Goal: Information Seeking & Learning: Learn about a topic

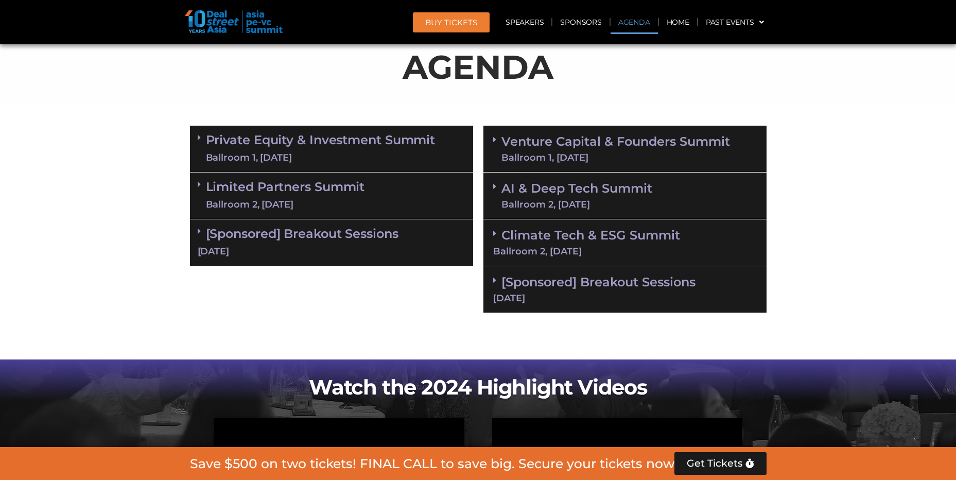
scroll to position [566, 0]
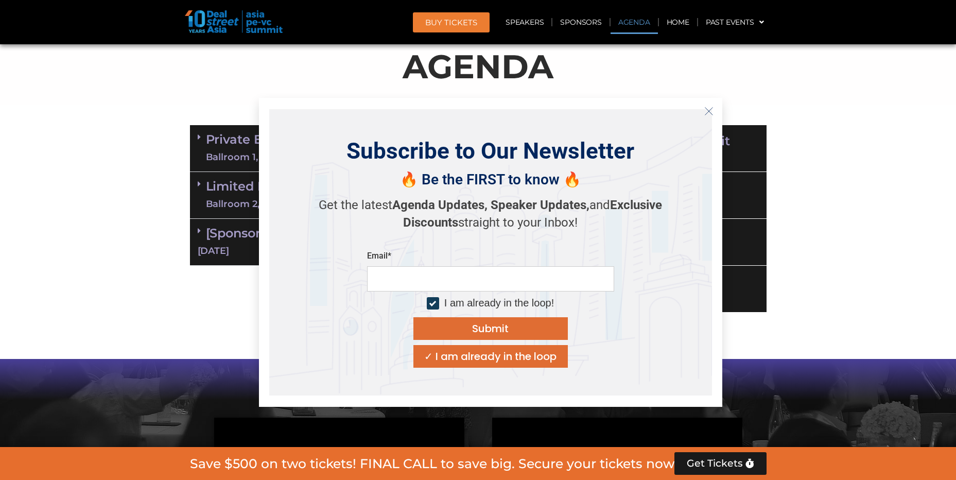
click at [706, 112] on icon "Close" at bounding box center [708, 111] width 9 height 9
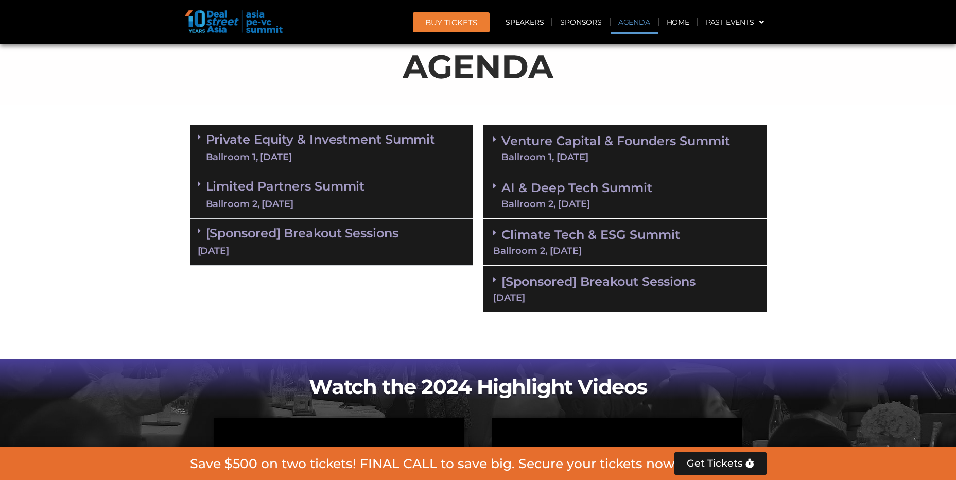
click at [332, 136] on link "Private Equity & Investment Summit Ballroom 1, [DATE]" at bounding box center [321, 148] width 230 height 31
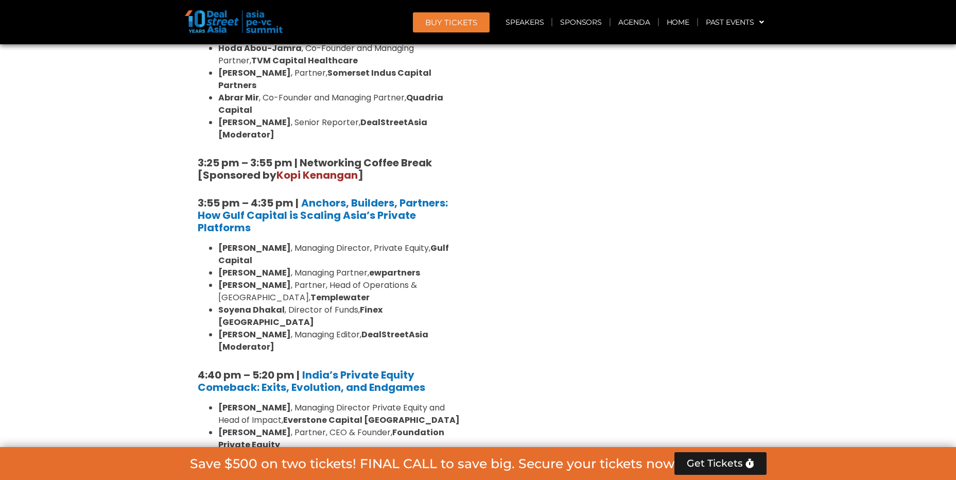
scroll to position [1887, 0]
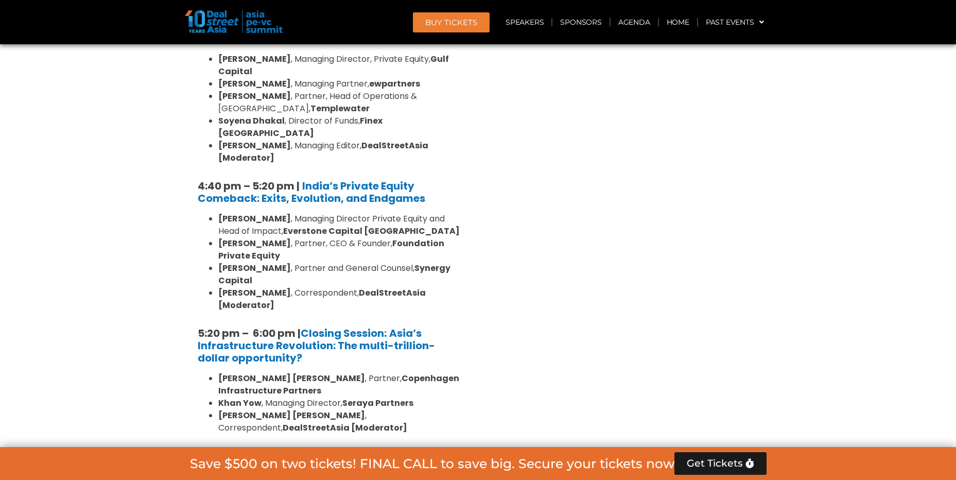
click at [198, 458] on icon at bounding box center [199, 462] width 3 height 8
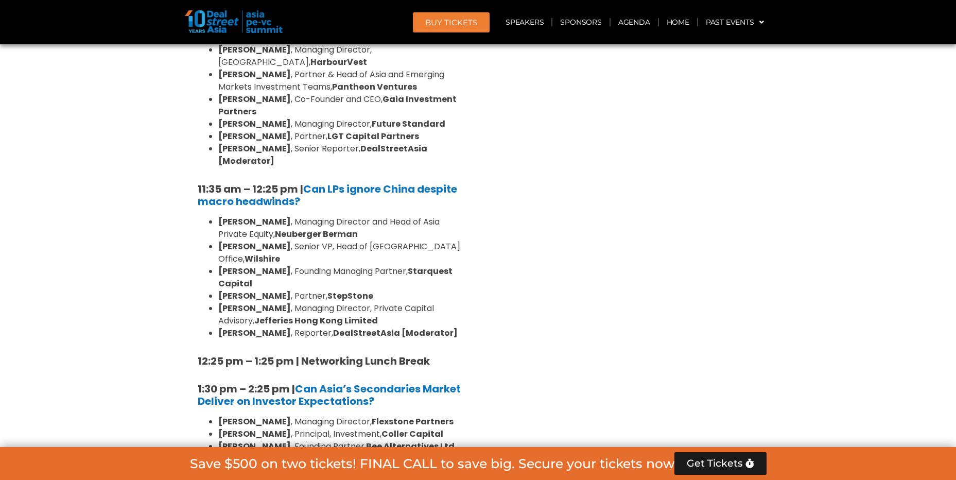
scroll to position [2454, 0]
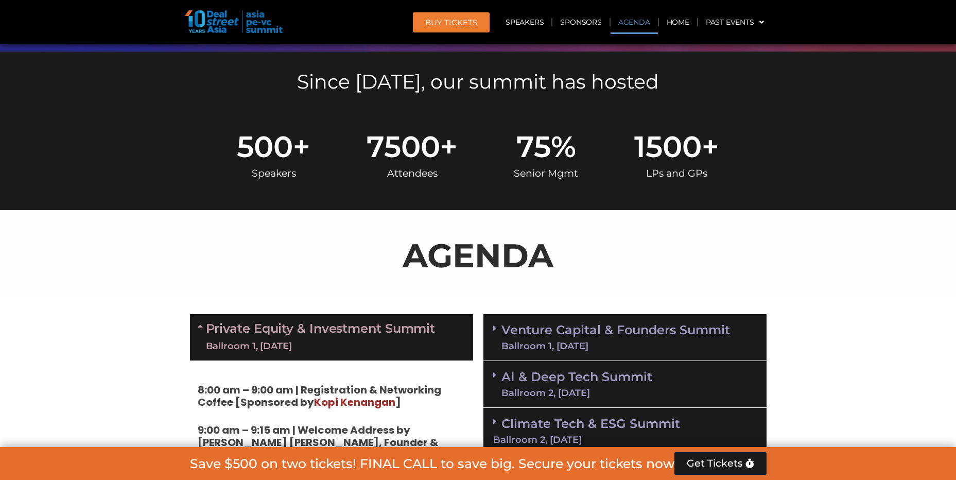
scroll to position [566, 0]
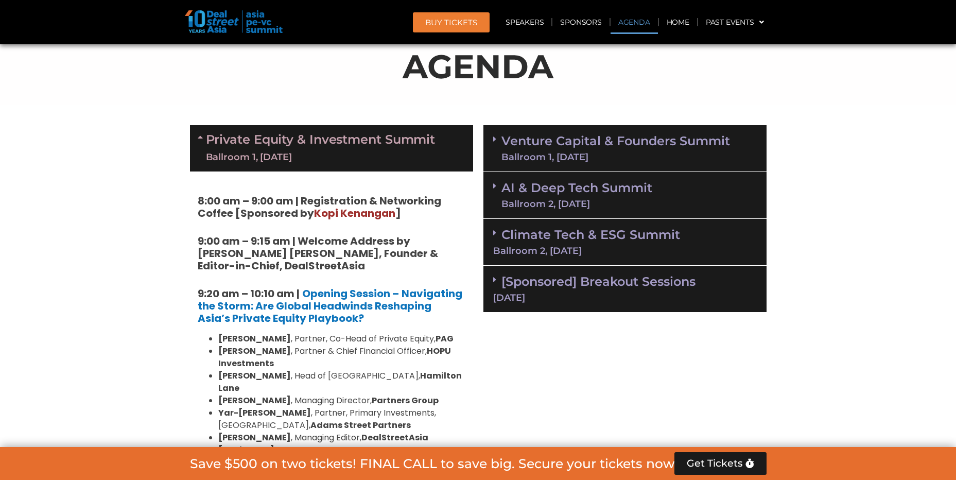
click at [504, 141] on link "Venture Capital & Founders​ Summit Ballroom 1, [DATE]" at bounding box center [615, 148] width 229 height 27
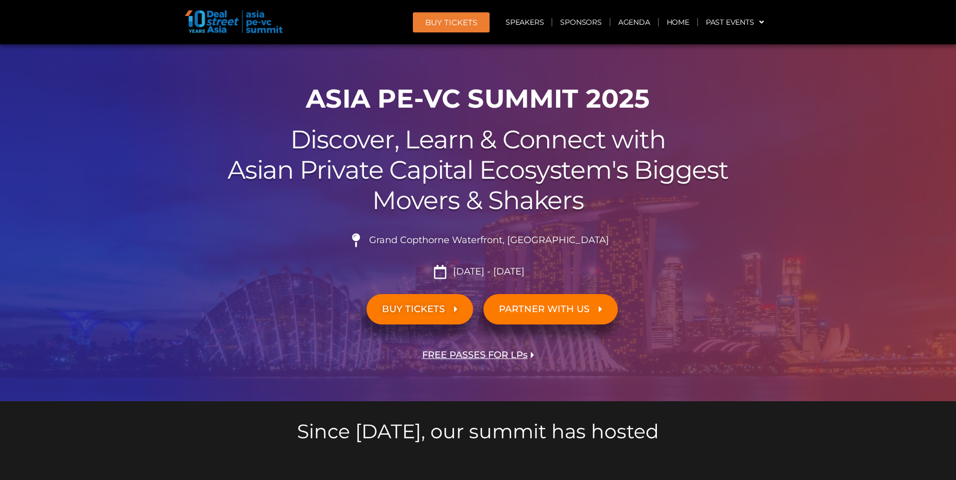
scroll to position [0, 0]
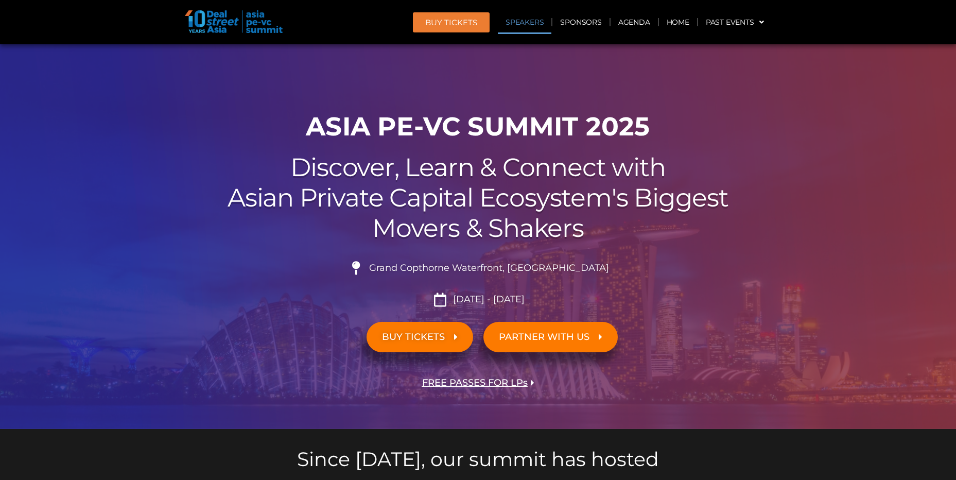
click at [532, 25] on link "Speakers" at bounding box center [525, 22] width 54 height 24
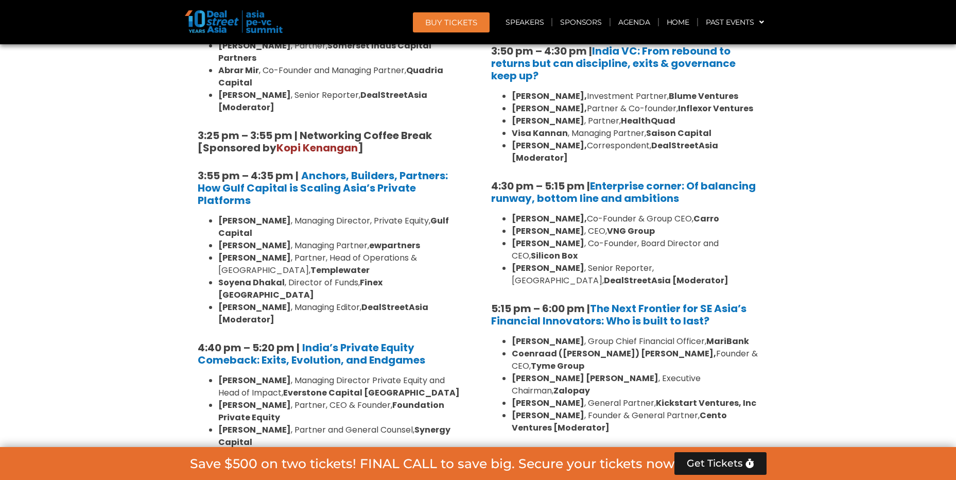
scroll to position [1915, 0]
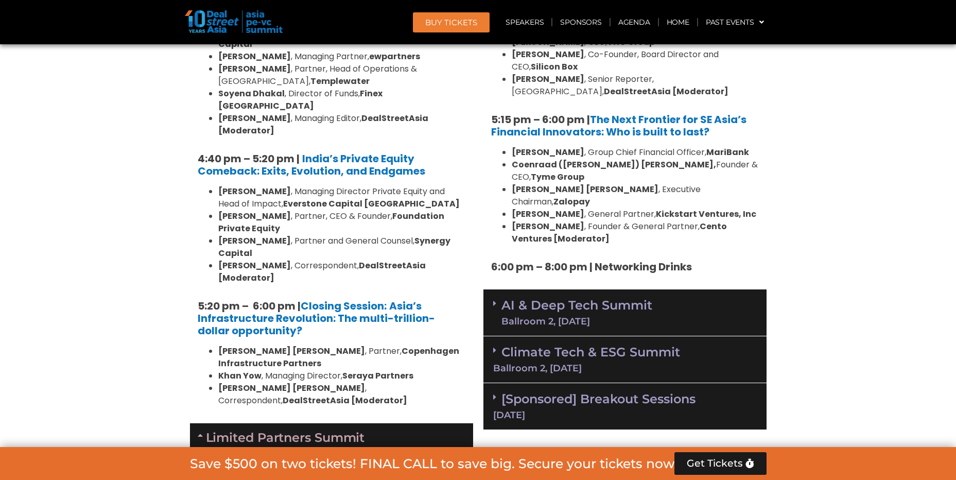
click at [492, 289] on div "AI & Deep Tech Summit Ballroom 2, [DATE]" at bounding box center [624, 312] width 283 height 47
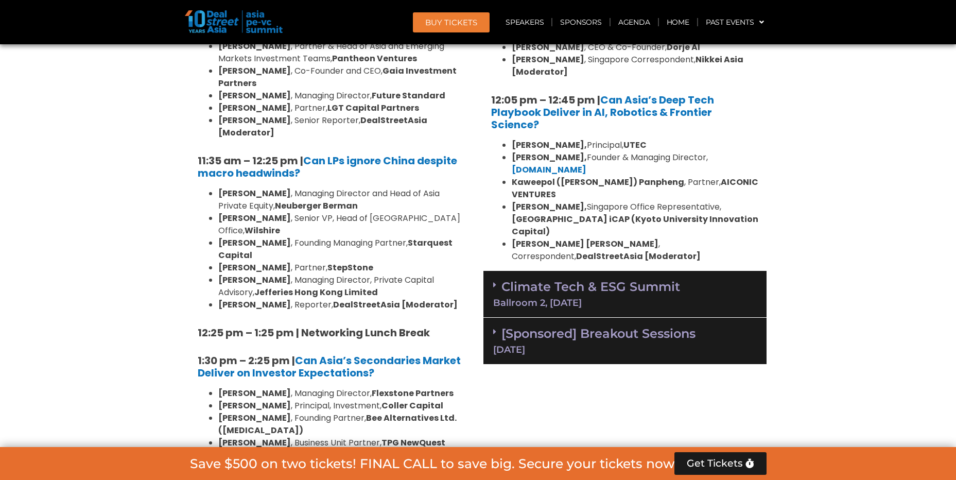
scroll to position [2481, 0]
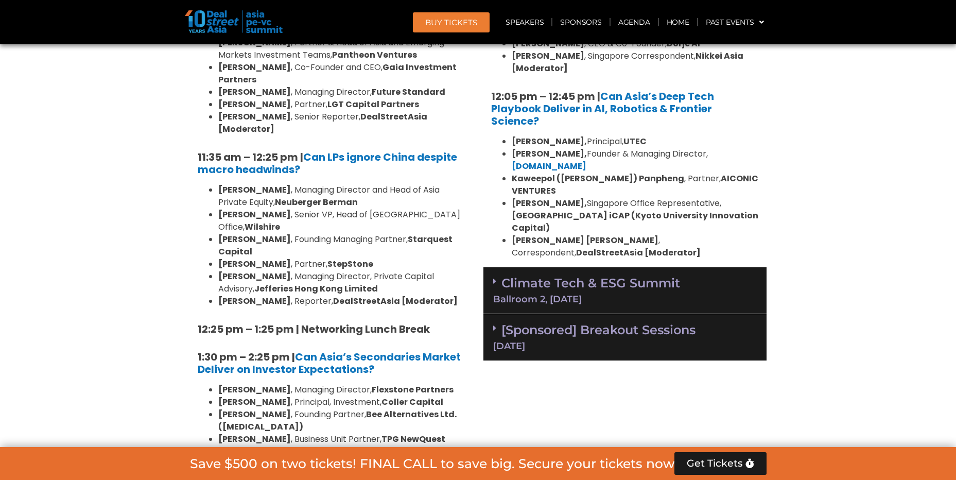
click at [495, 277] on icon at bounding box center [494, 281] width 3 height 8
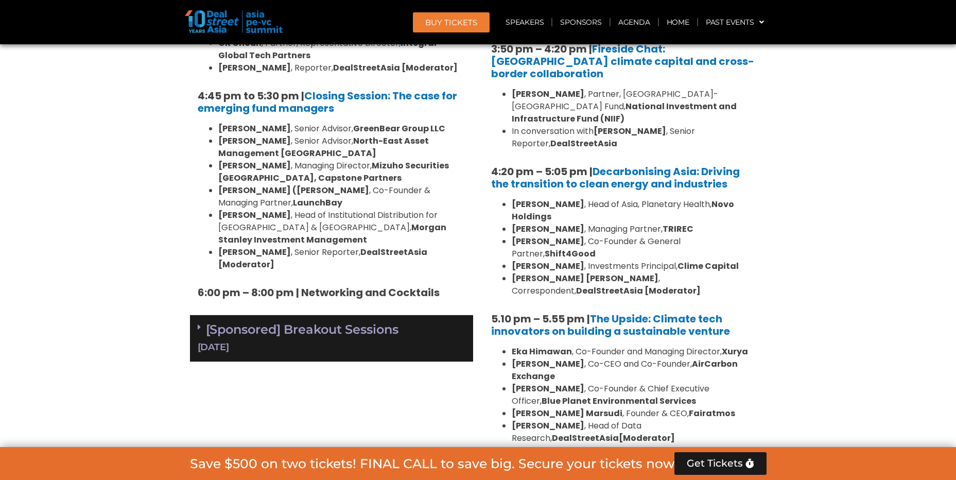
scroll to position [3424, 0]
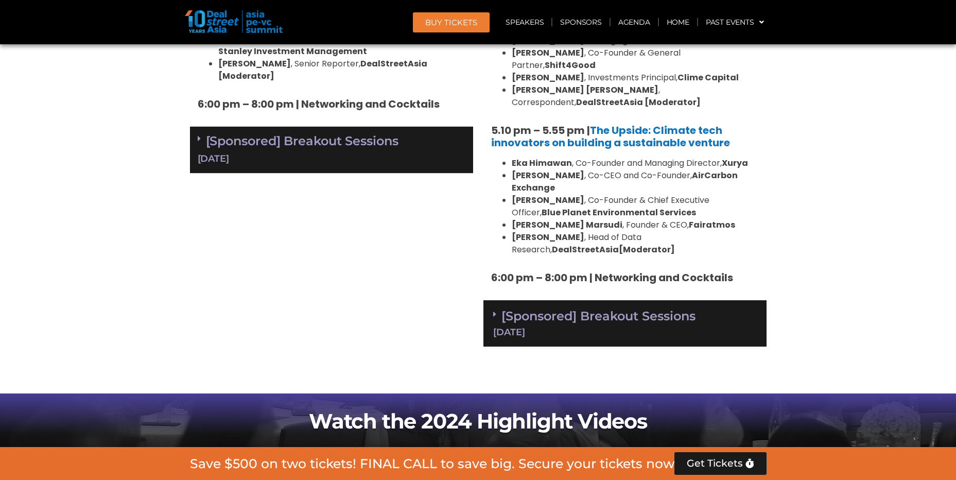
click at [494, 310] on icon at bounding box center [494, 314] width 3 height 8
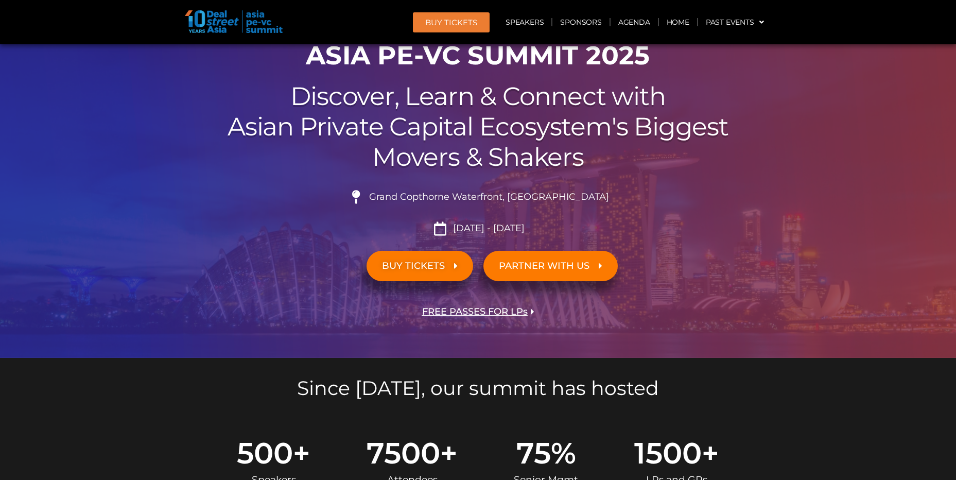
scroll to position [0, 0]
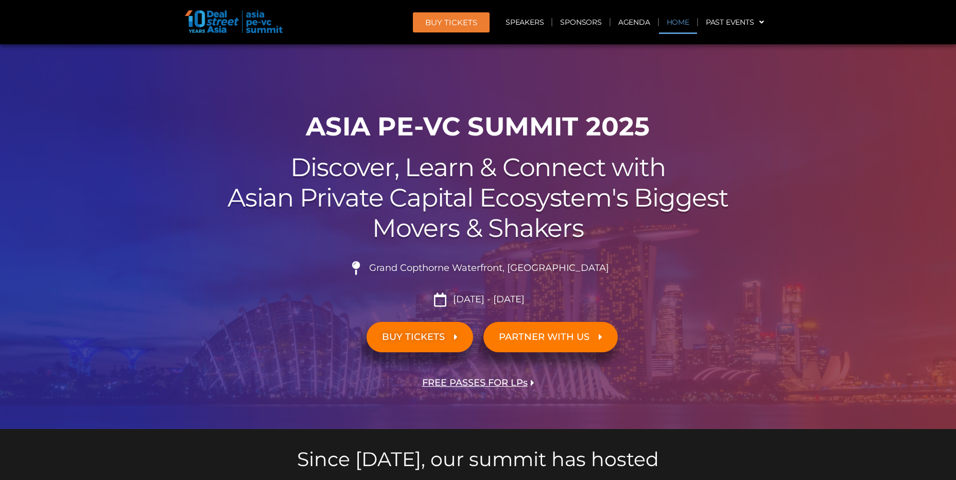
click at [687, 24] on link "Home" at bounding box center [678, 22] width 38 height 24
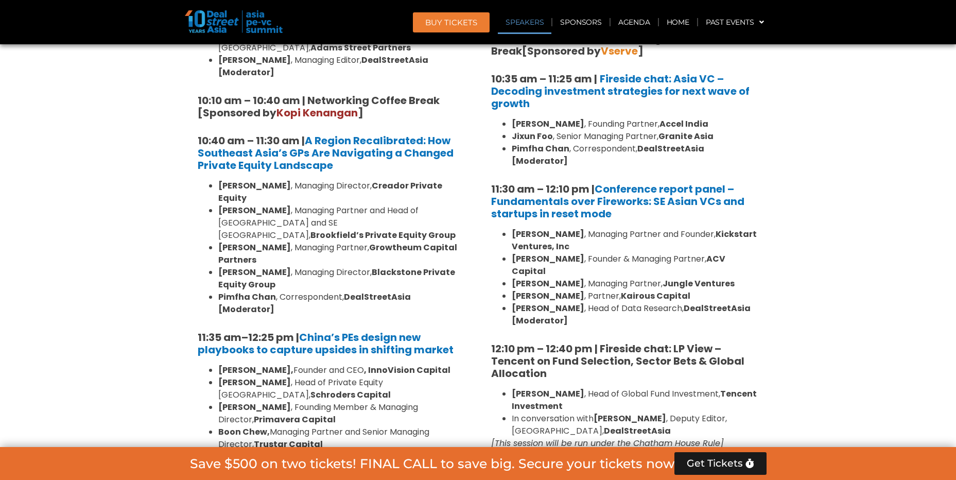
scroll to position [582, 0]
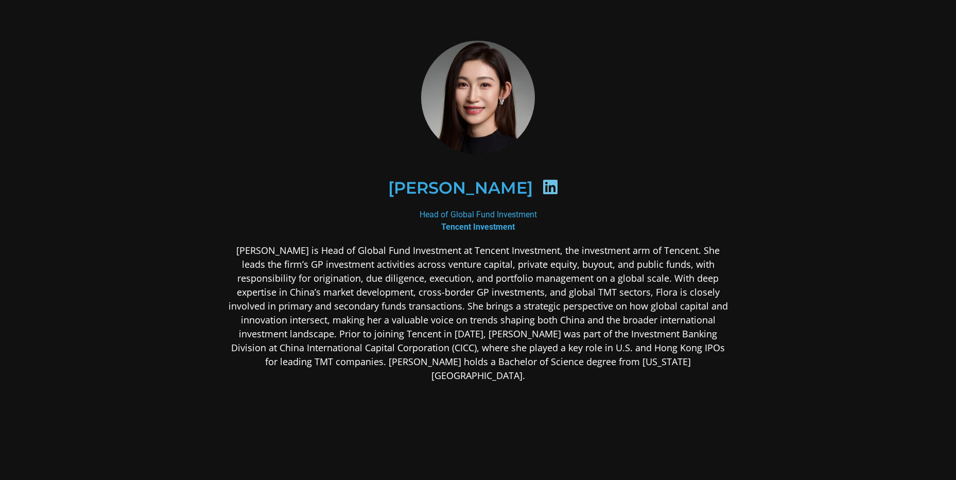
click at [797, 203] on section "Flora Guo Head of Global Fund Investment Tencent Investment" at bounding box center [478, 291] width 956 height 583
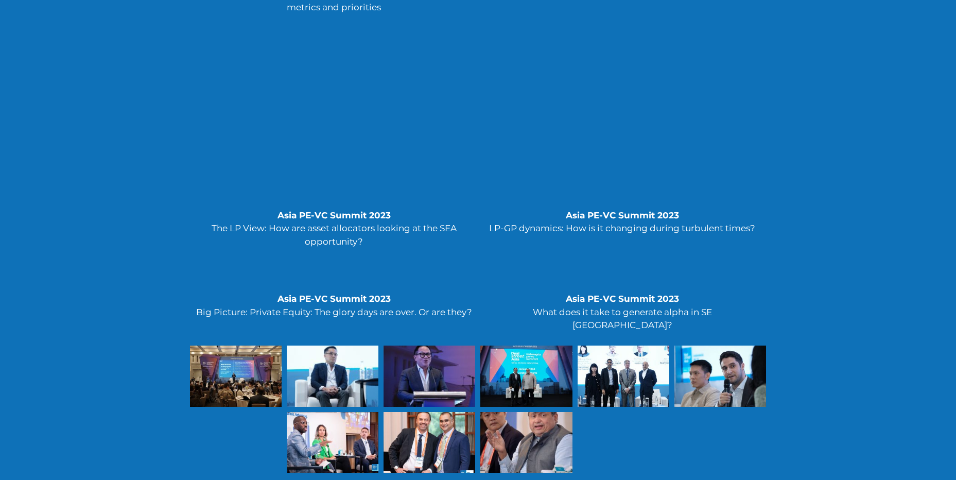
scroll to position [3020, 0]
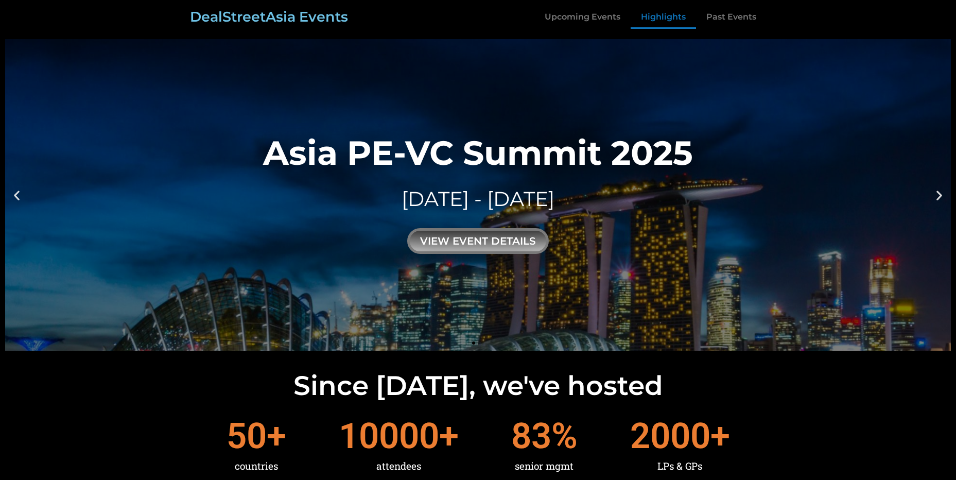
click at [664, 7] on link "Highlights" at bounding box center [663, 17] width 65 height 24
click at [725, 17] on link "Past Events" at bounding box center [731, 17] width 71 height 24
